Goal: Information Seeking & Learning: Find specific fact

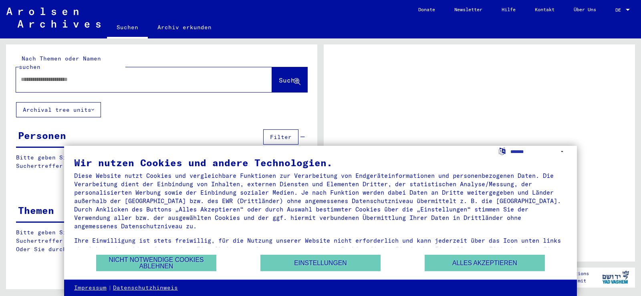
click at [23, 75] on input "text" at bounding box center [137, 79] width 232 height 8
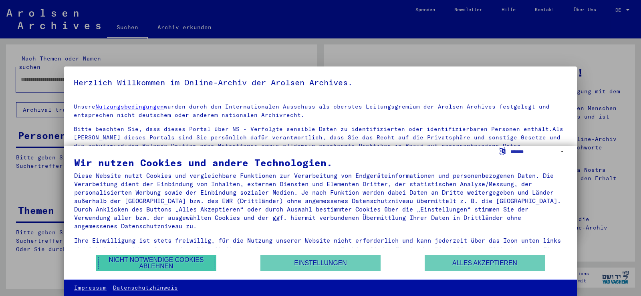
click at [152, 267] on button "Nicht notwendige Cookies ablehnen" at bounding box center [156, 263] width 120 height 16
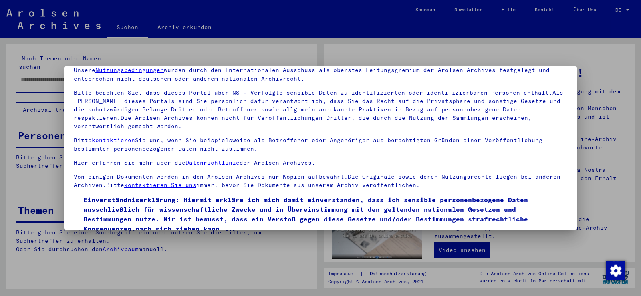
scroll to position [69, 0]
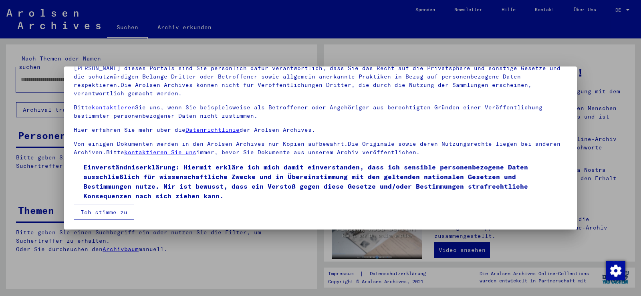
click at [99, 209] on button "Ich stimme zu" at bounding box center [104, 212] width 60 height 15
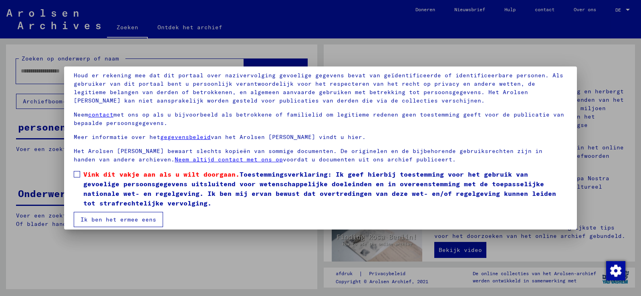
scroll to position [61, 0]
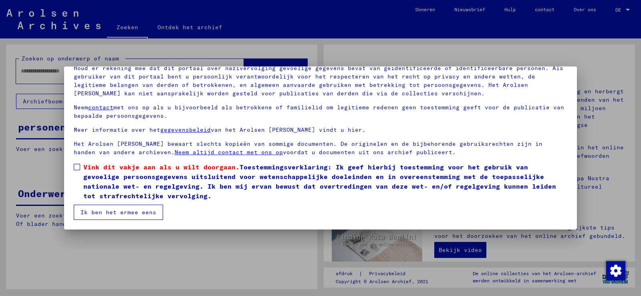
click at [78, 167] on span at bounding box center [77, 167] width 6 height 6
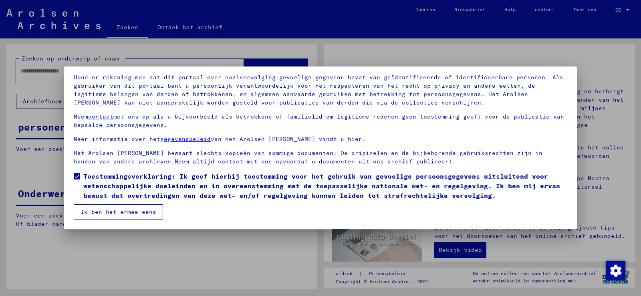
click at [105, 212] on font "Ik ben het ermee eens" at bounding box center [118, 211] width 76 height 7
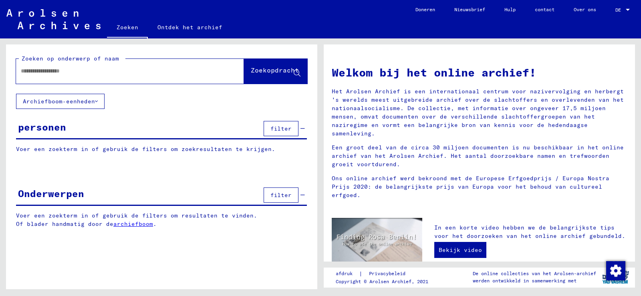
click at [27, 70] on input "text" at bounding box center [120, 71] width 199 height 8
click at [282, 75] on span "Zoekopdracht" at bounding box center [275, 72] width 48 height 8
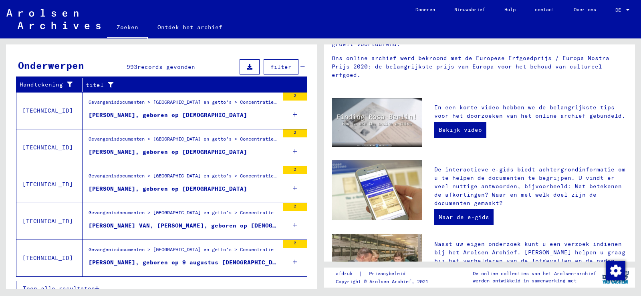
scroll to position [264, 0]
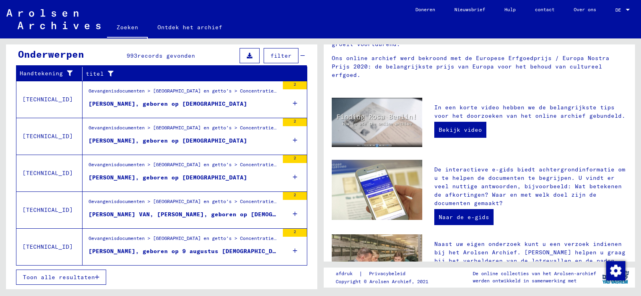
click at [68, 280] on font "Toon alle resultaten" at bounding box center [59, 277] width 72 height 7
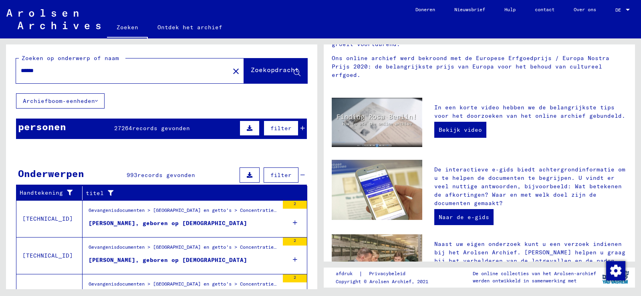
scroll to position [0, 0]
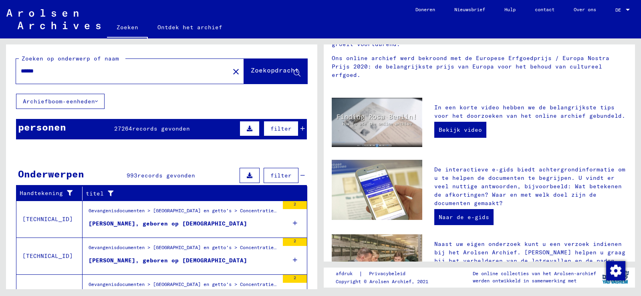
click at [21, 68] on input "******" at bounding box center [120, 71] width 199 height 8
click at [260, 70] on font "Zoekopdracht" at bounding box center [275, 70] width 48 height 8
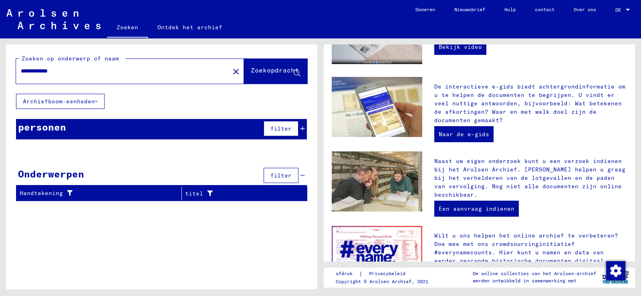
scroll to position [270, 0]
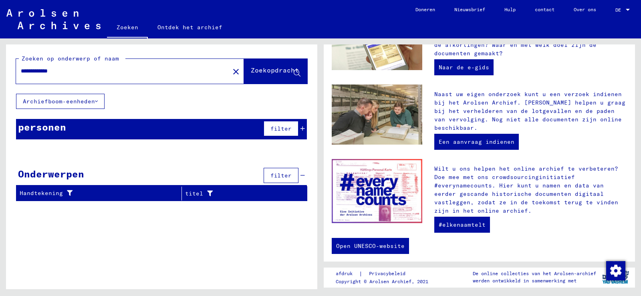
click at [263, 72] on font "Zoekopdracht" at bounding box center [275, 70] width 48 height 8
click at [296, 71] on icon at bounding box center [297, 73] width 7 height 7
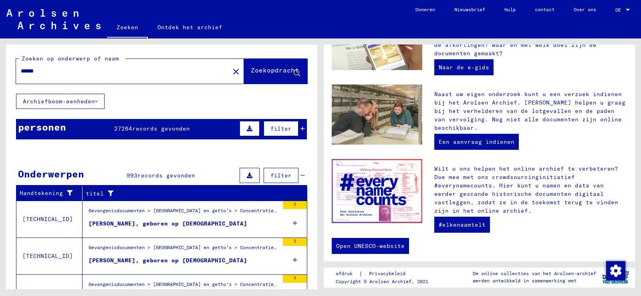
click at [21, 69] on input "******" at bounding box center [120, 71] width 199 height 8
type input "**********"
click at [263, 70] on font "Zoekopdracht" at bounding box center [275, 70] width 48 height 8
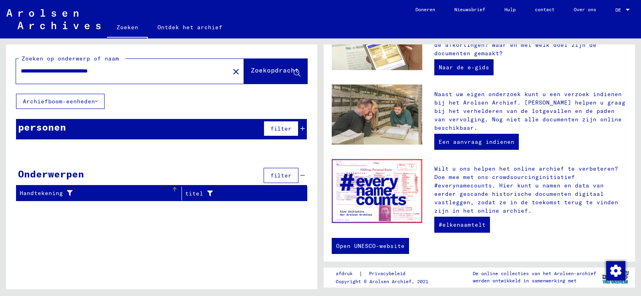
click at [81, 191] on div "Handtekening" at bounding box center [96, 193] width 152 height 8
click at [301, 128] on icon at bounding box center [302, 129] width 4 height 6
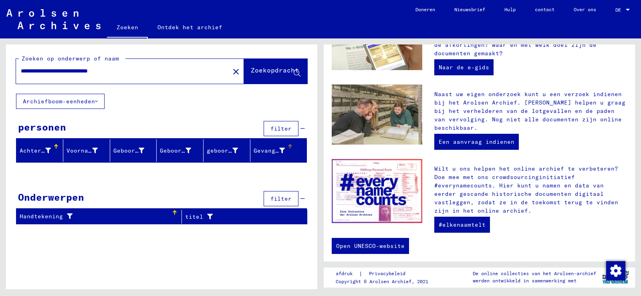
click at [289, 145] on div at bounding box center [289, 145] width 2 height 2
